Goal: Navigation & Orientation: Find specific page/section

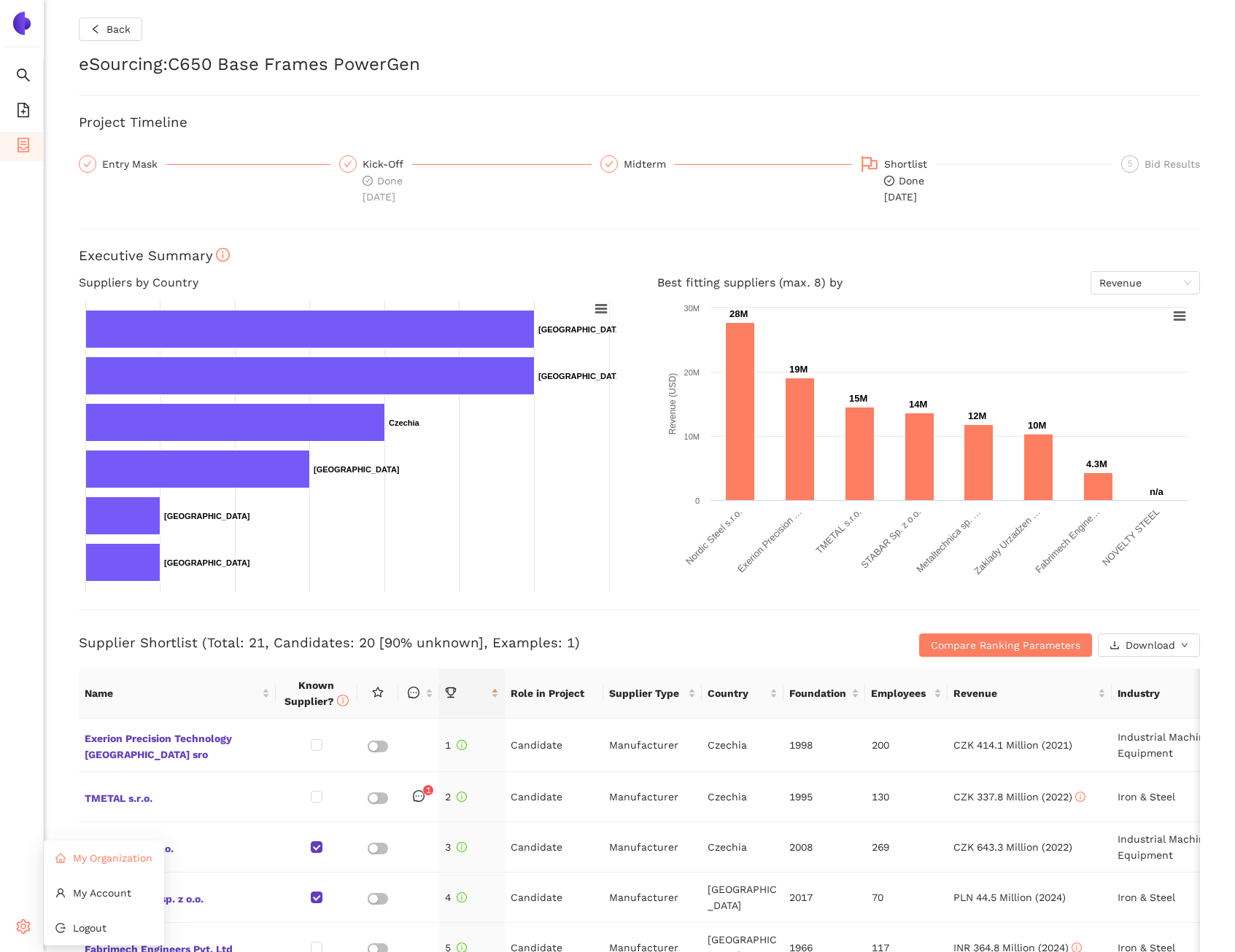
click at [96, 861] on span "My Organization" at bounding box center [112, 858] width 79 height 12
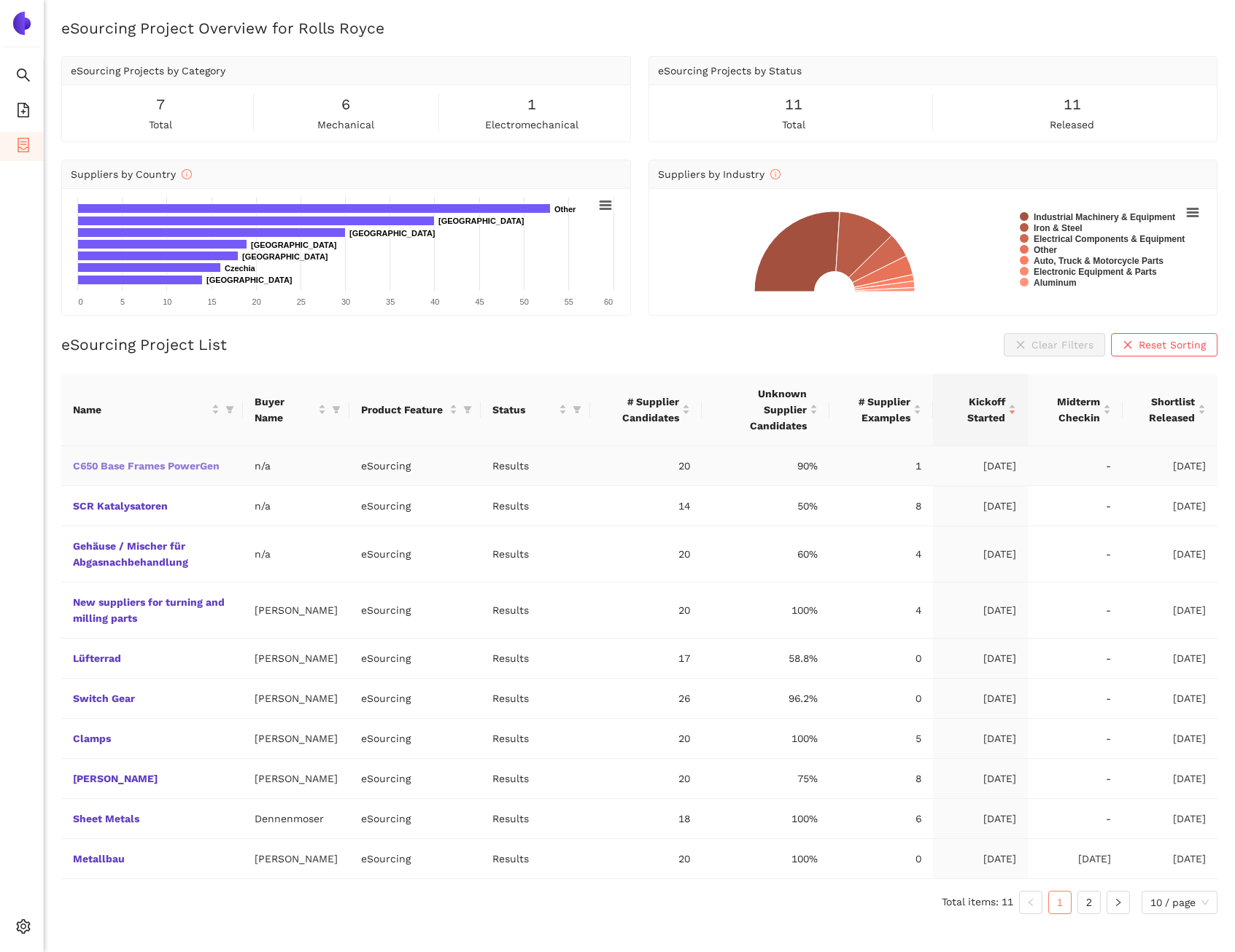
click at [0, 0] on link "C650 Base Frames PowerGen" at bounding box center [0, 0] width 0 height 0
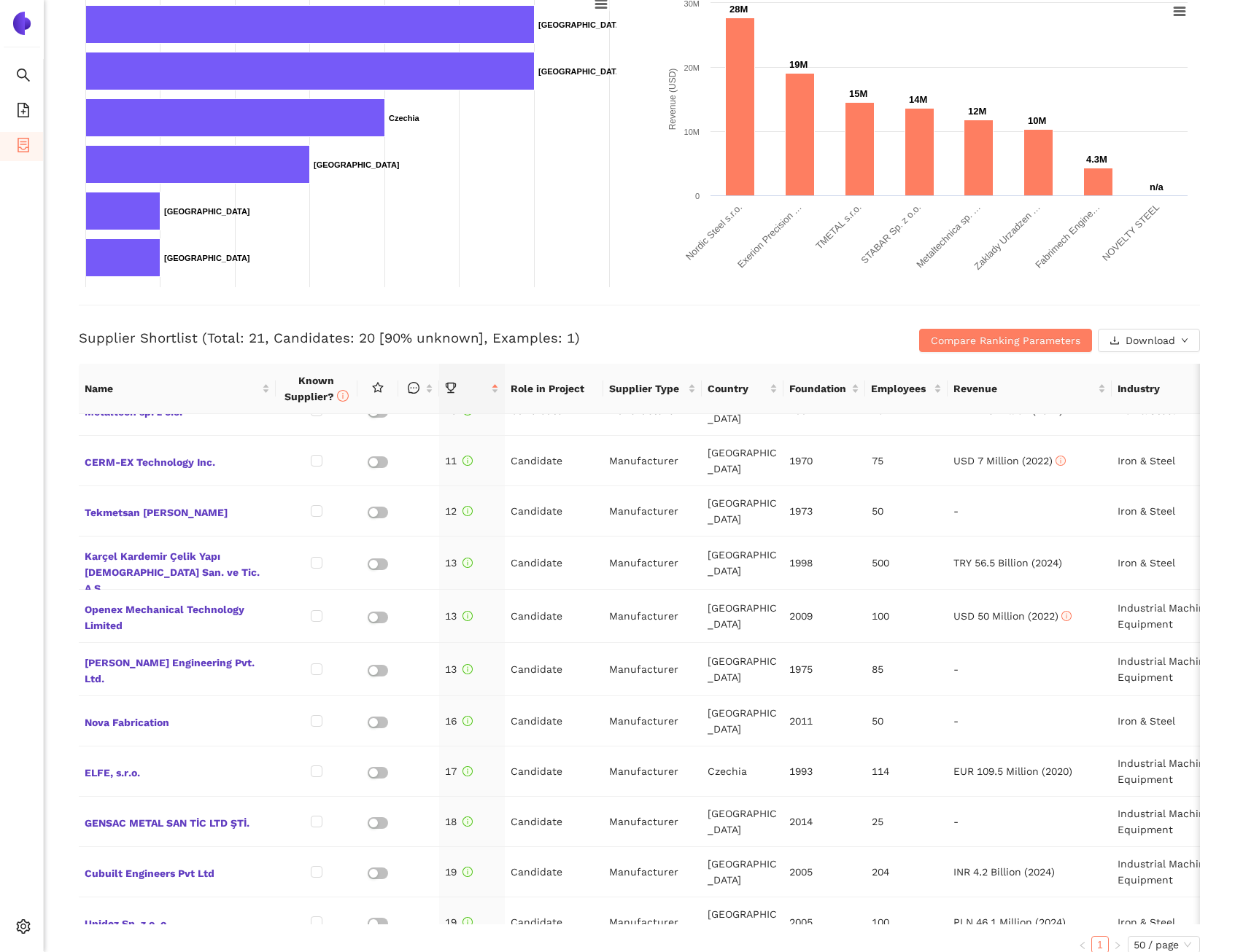
scroll to position [493, 0]
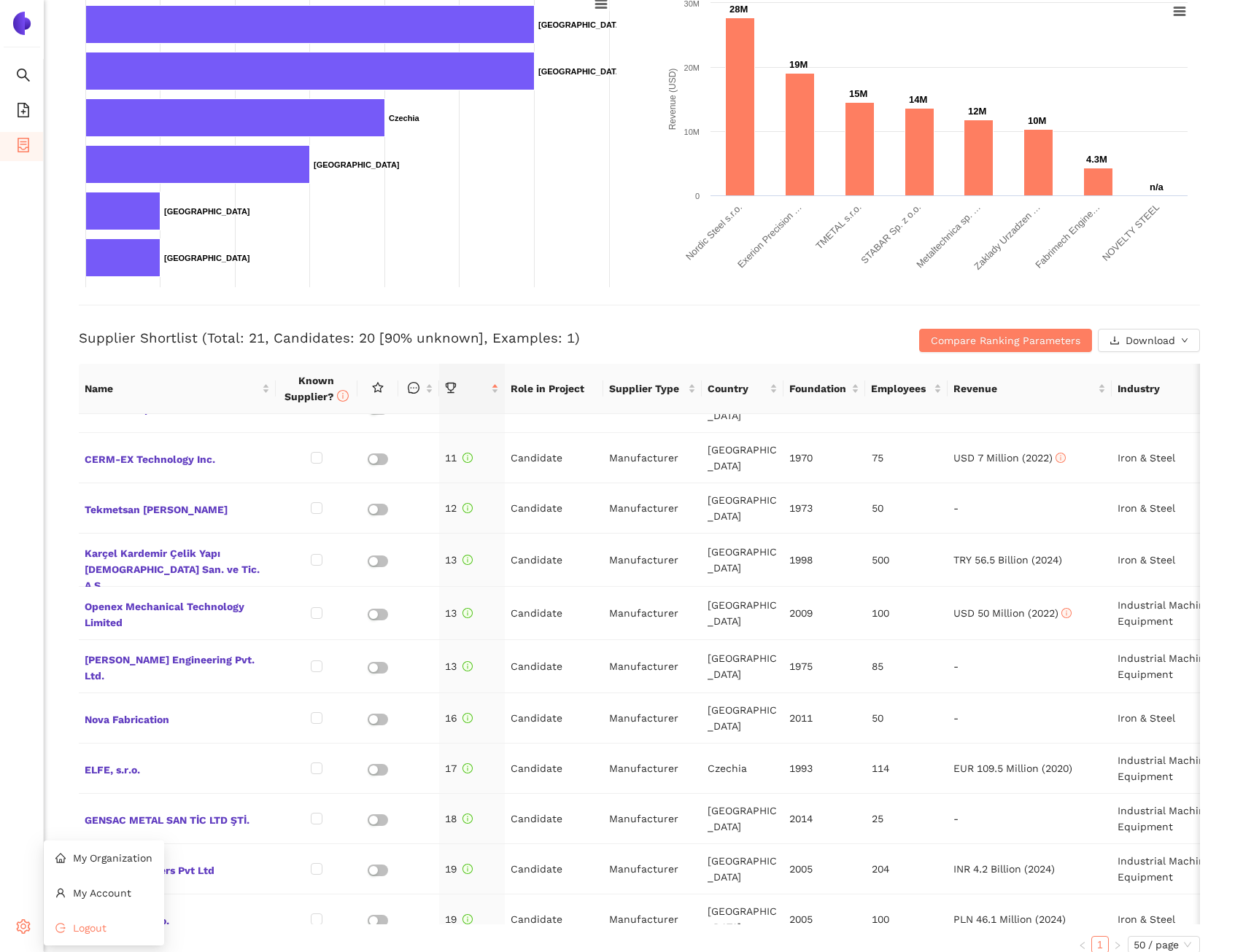
click at [69, 931] on li "Logout" at bounding box center [103, 929] width 121 height 29
